Goal: Task Accomplishment & Management: Manage account settings

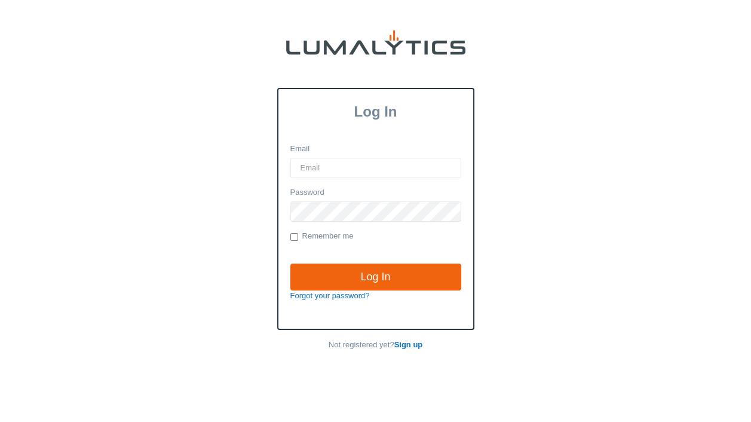
click at [347, 166] on input "Email" at bounding box center [376, 168] width 171 height 20
type input "KForster@ValleyTruckParts.com"
click at [292, 236] on input "Remember me" at bounding box center [295, 237] width 8 height 8
checkbox input "true"
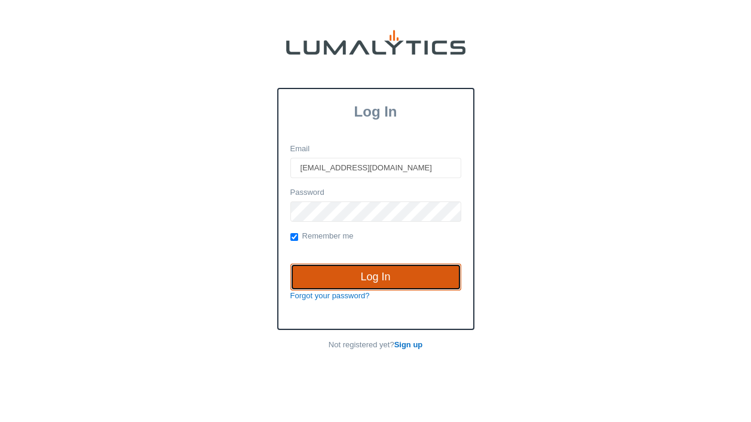
click at [353, 270] on input "Log In" at bounding box center [376, 277] width 171 height 27
